Goal: Transaction & Acquisition: Purchase product/service

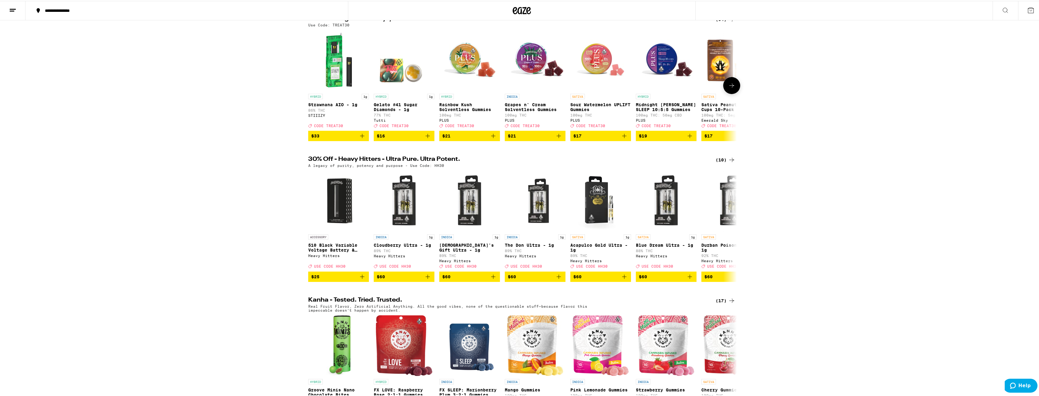
scroll to position [30, 0]
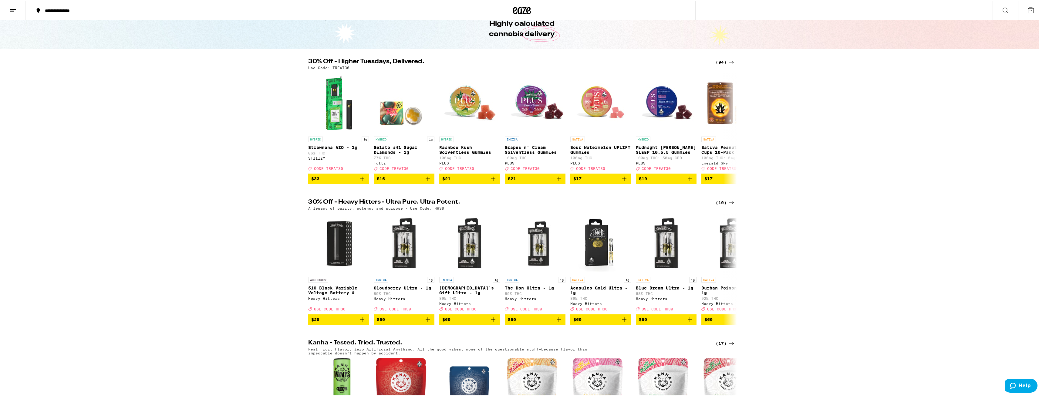
click at [719, 61] on div "(94)" at bounding box center [725, 61] width 20 height 7
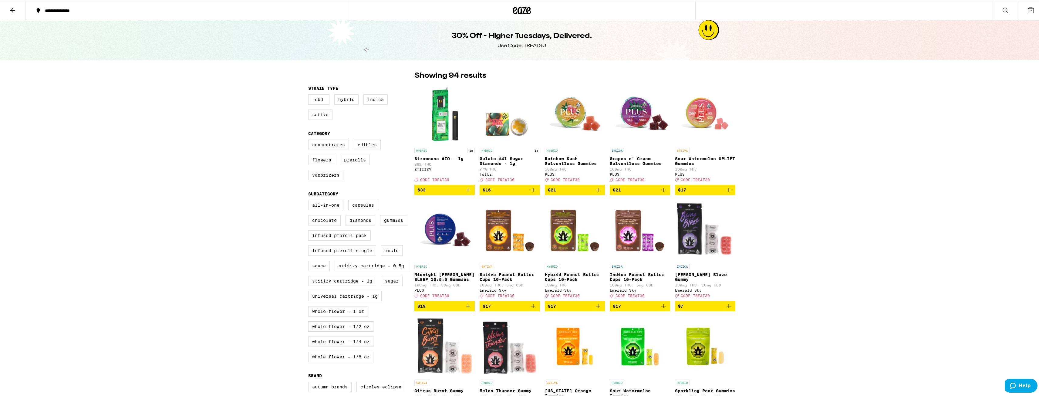
click at [371, 149] on label "Edibles" at bounding box center [367, 144] width 27 height 10
click at [310, 140] on input "Edibles" at bounding box center [309, 139] width 0 height 0
checkbox input "true"
